Goal: Information Seeking & Learning: Learn about a topic

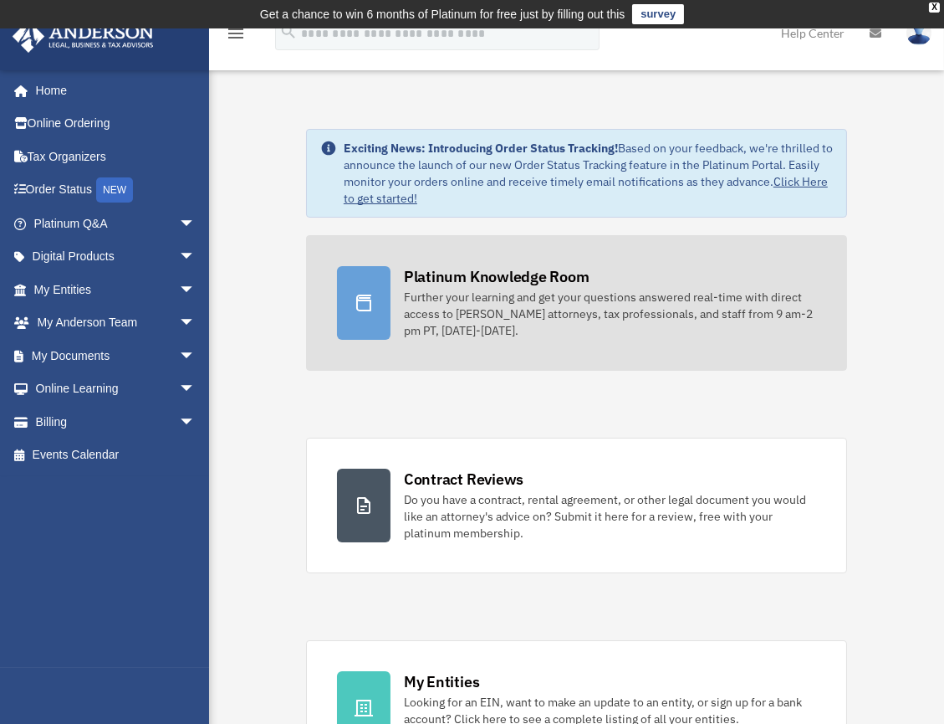
click at [535, 347] on link "Platinum Knowledge Room Further your learning and get your questions answered r…" at bounding box center [576, 303] width 541 height 136
click at [526, 320] on div "Further your learning and get your questions answered real-time with direct acc…" at bounding box center [610, 314] width 412 height 50
click at [458, 293] on div "Further your learning and get your questions answered real-time with direct acc…" at bounding box center [610, 314] width 412 height 50
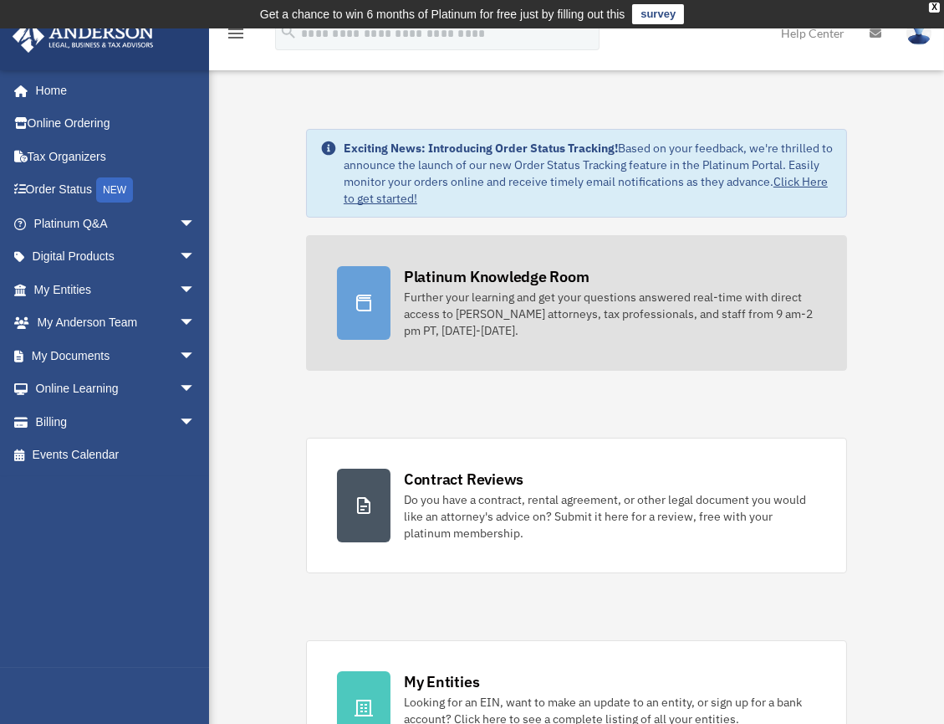
click at [371, 297] on icon at bounding box center [364, 303] width 20 height 20
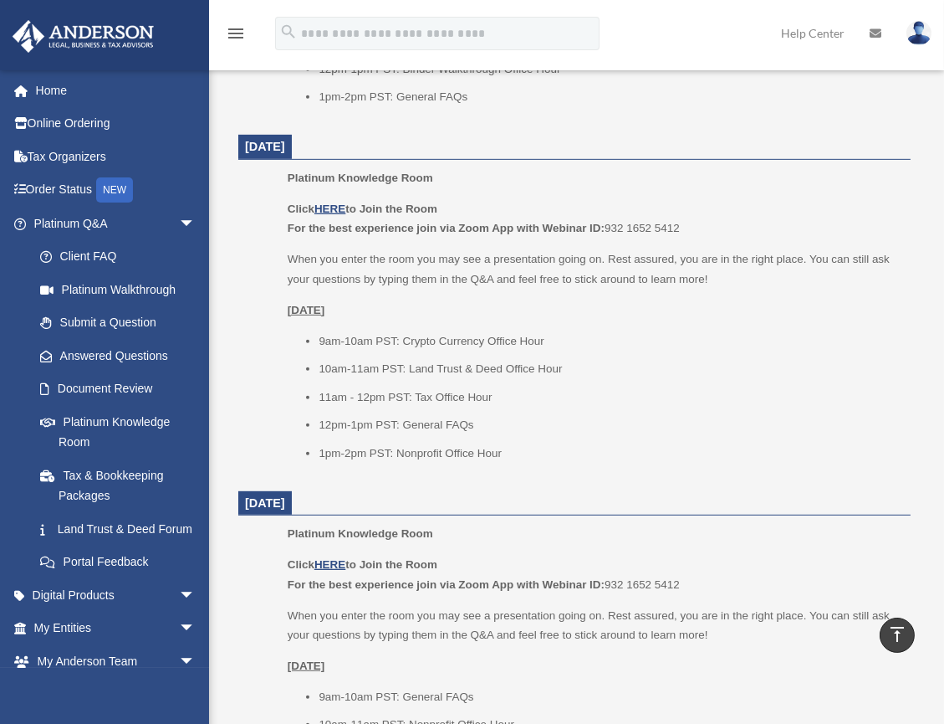
scroll to position [1240, 0]
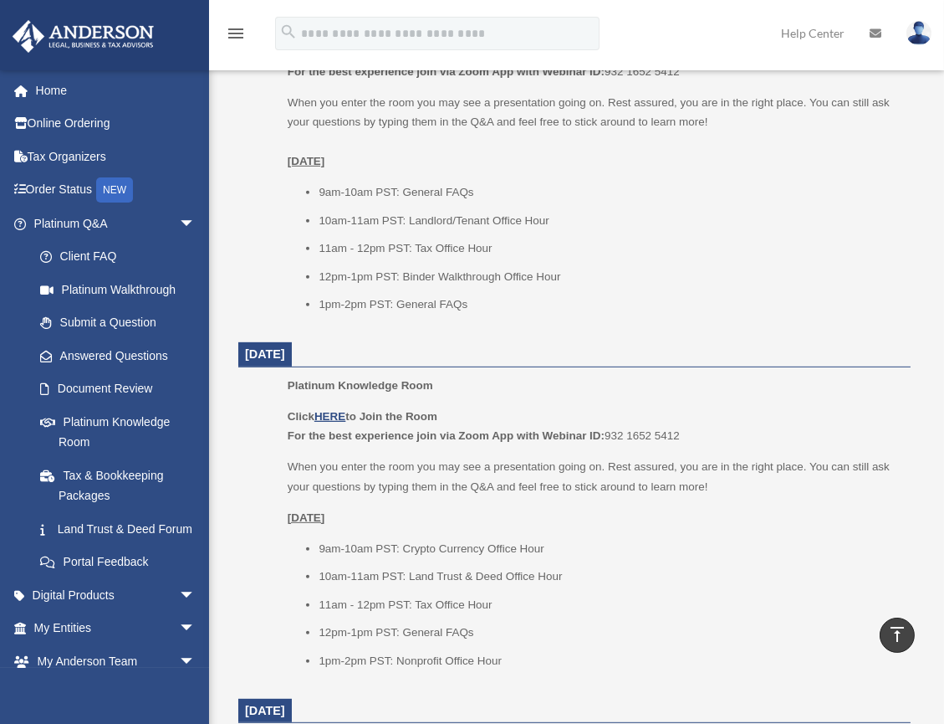
click at [230, 24] on icon "menu" at bounding box center [236, 33] width 20 height 20
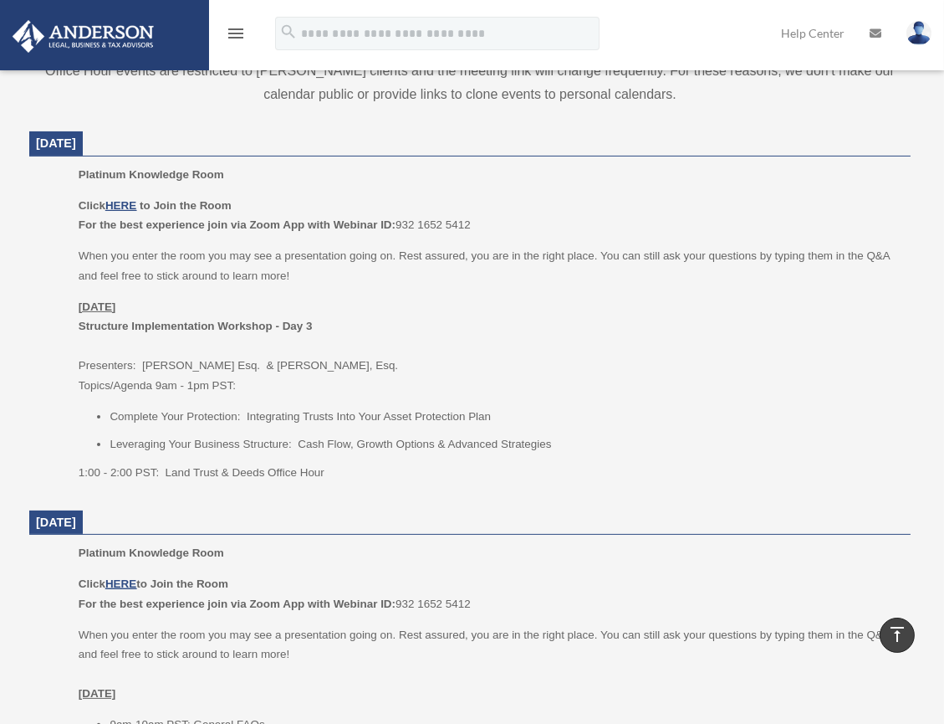
scroll to position [585, 0]
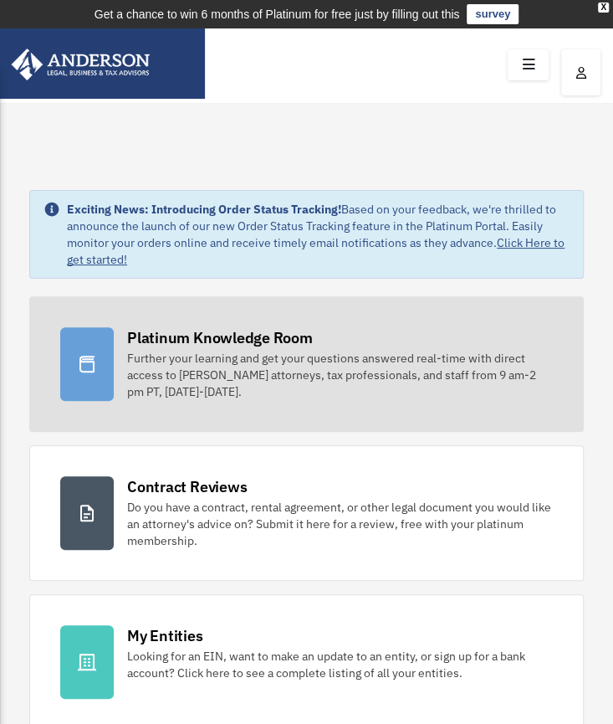
click at [295, 351] on div "Further your learning and get your questions answered real-time with direct acc…" at bounding box center [340, 375] width 426 height 50
click at [276, 356] on div "Further your learning and get your questions answered real-time with direct acc…" at bounding box center [340, 375] width 426 height 50
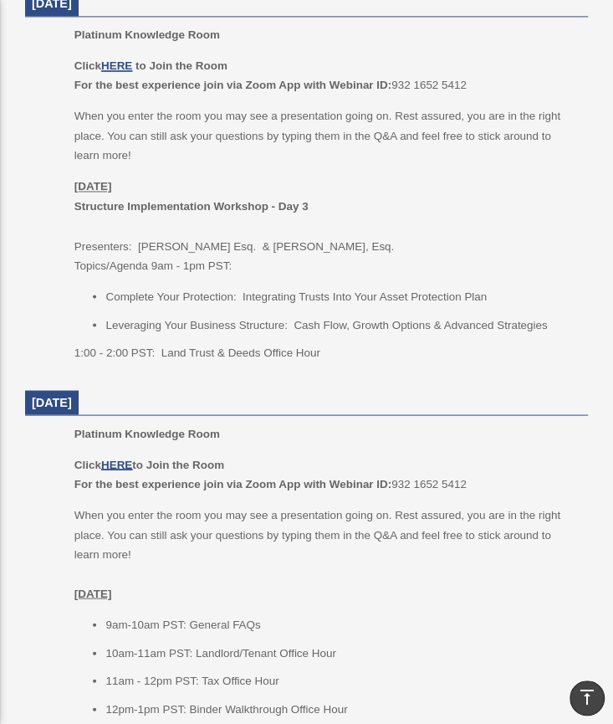
scroll to position [988, 0]
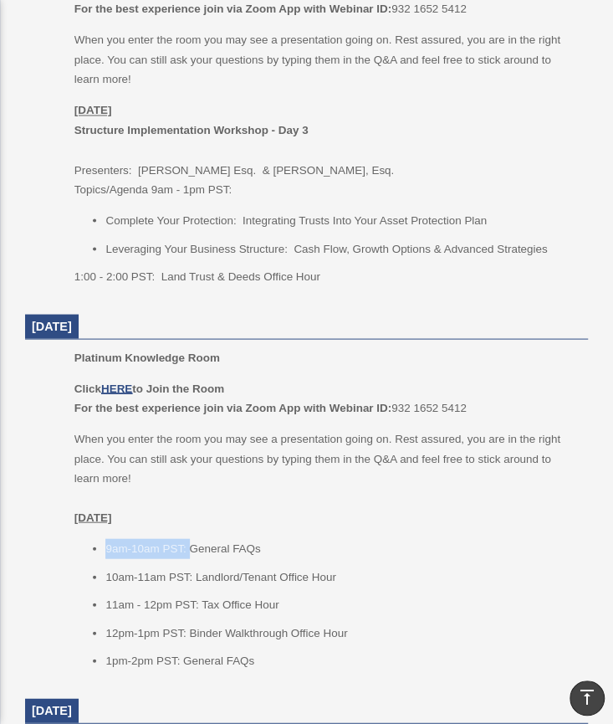
drag, startPoint x: 108, startPoint y: 547, endPoint x: 192, endPoint y: 548, distance: 83.7
click at [192, 548] on li "9am-10am PST: General FAQs" at bounding box center [340, 548] width 471 height 20
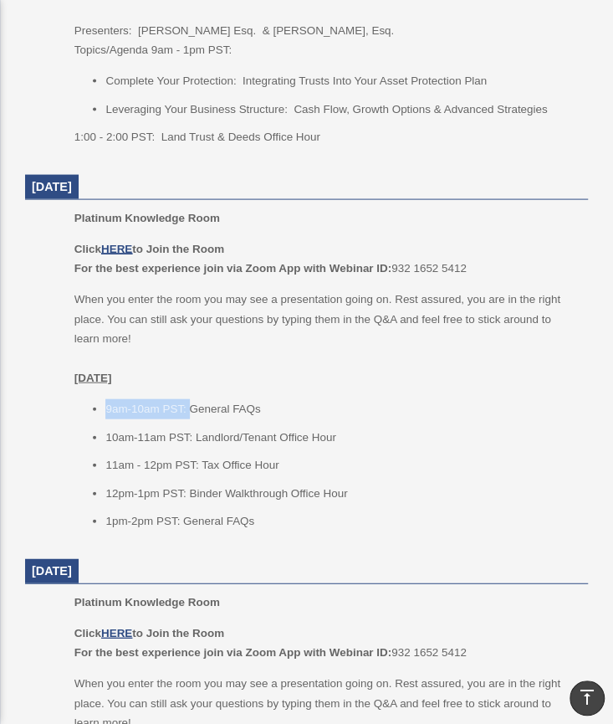
scroll to position [1140, 0]
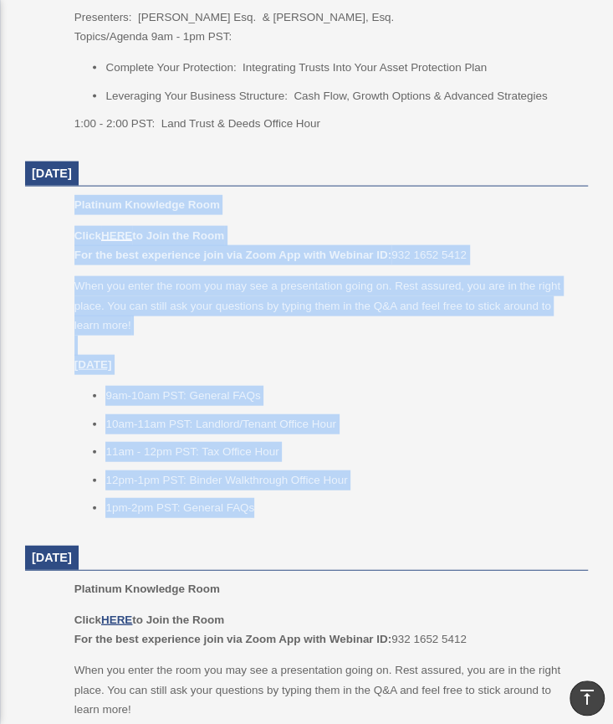
drag, startPoint x: 75, startPoint y: 205, endPoint x: 299, endPoint y: 510, distance: 378.3
click at [299, 510] on div "Platinum Knowledge Room Click HERE to Join the Room For the best experience joi…" at bounding box center [325, 362] width 502 height 334
copy div "Platinum Knowledge Room Click HERE to Join the Room For the best experience joi…"
